Goal: Navigation & Orientation: Find specific page/section

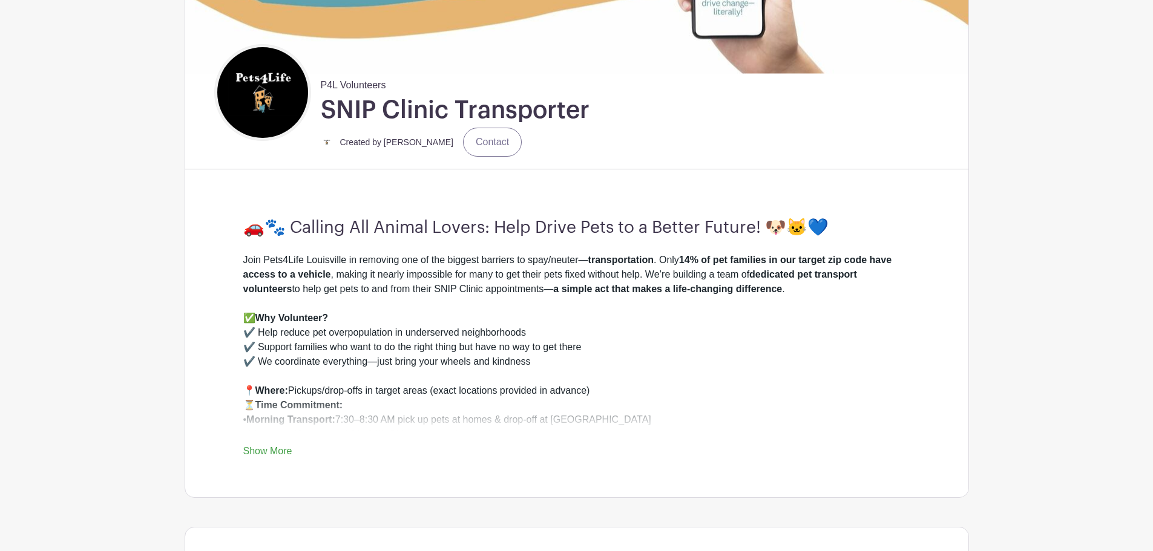
scroll to position [242, 0]
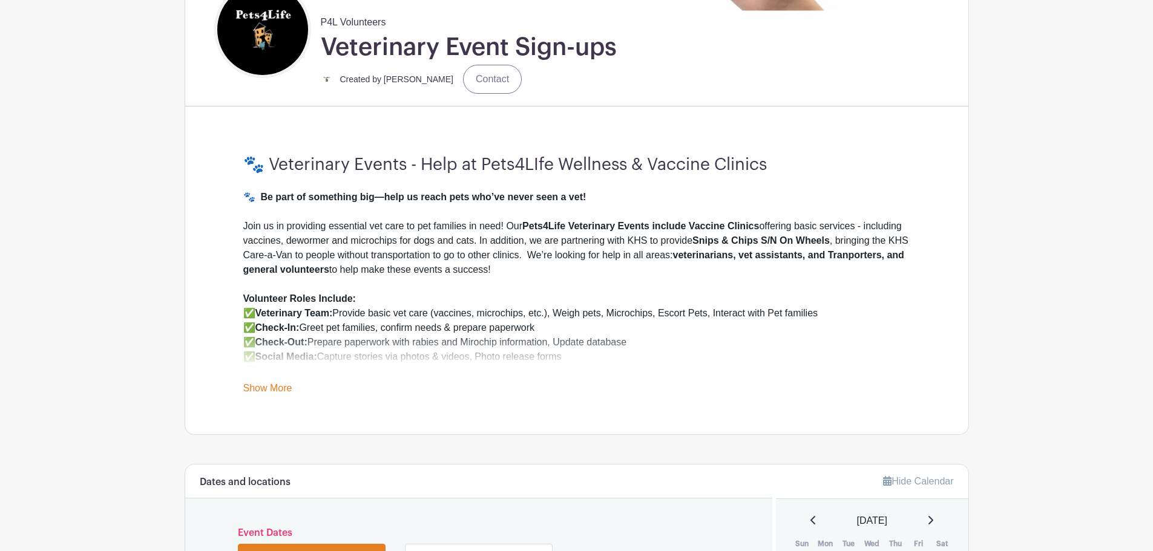
scroll to position [303, 0]
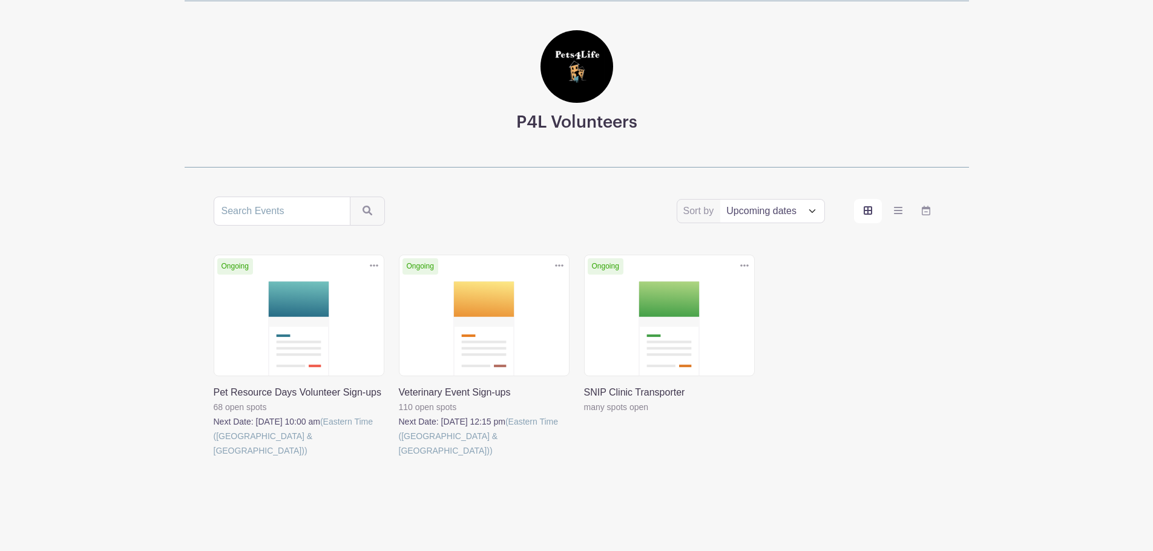
scroll to position [59, 0]
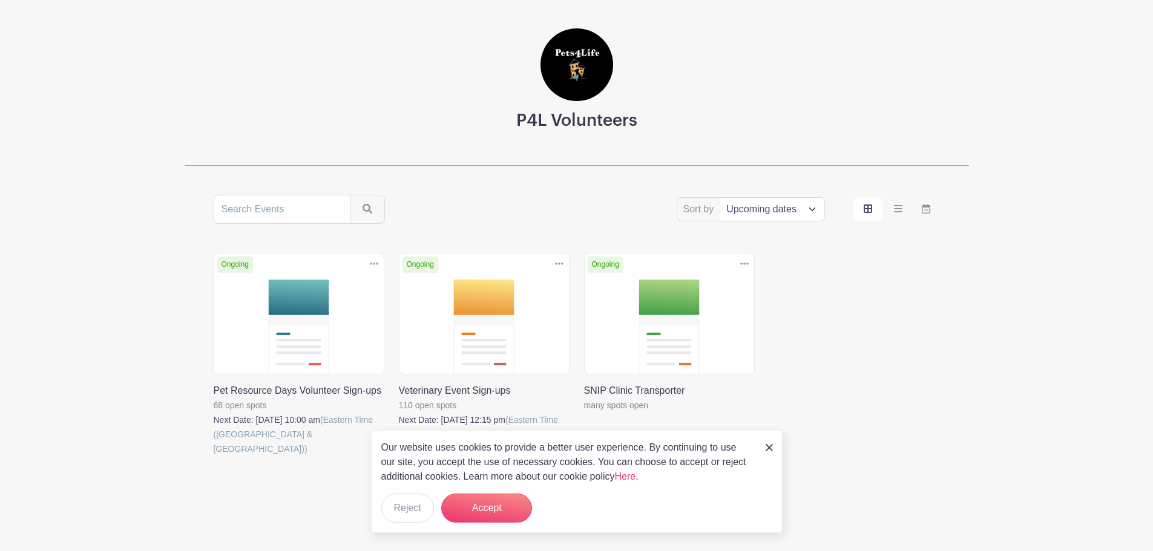
click at [767, 449] on img at bounding box center [769, 447] width 7 height 7
